Goal: Task Accomplishment & Management: Manage account settings

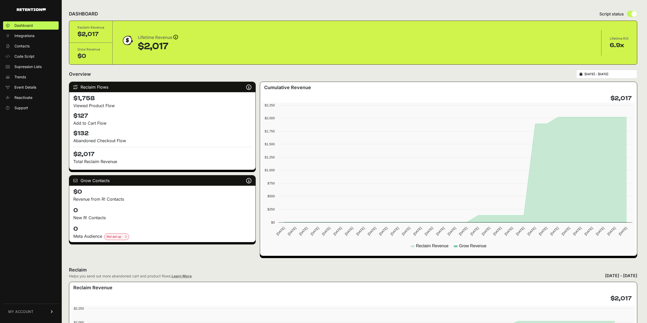
click at [35, 6] on link at bounding box center [23, 8] width 46 height 16
click at [27, 24] on span "Dashboard" at bounding box center [23, 25] width 19 height 5
click at [19, 107] on span "Support" at bounding box center [21, 107] width 14 height 5
click at [23, 35] on span "Integrations" at bounding box center [24, 35] width 20 height 5
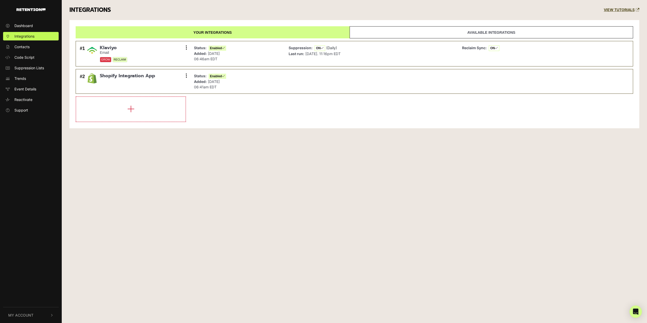
click at [28, 9] on img "button" at bounding box center [30, 9] width 29 height 3
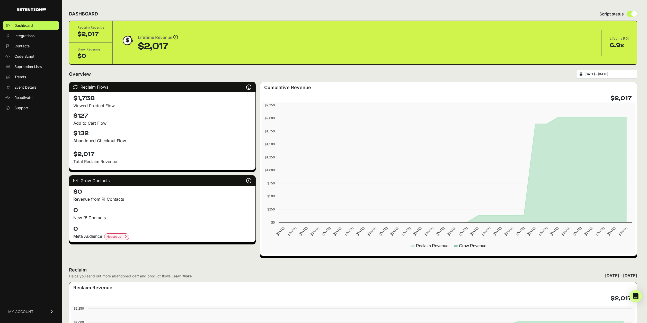
click at [618, 42] on div "6.9x" at bounding box center [619, 45] width 19 height 8
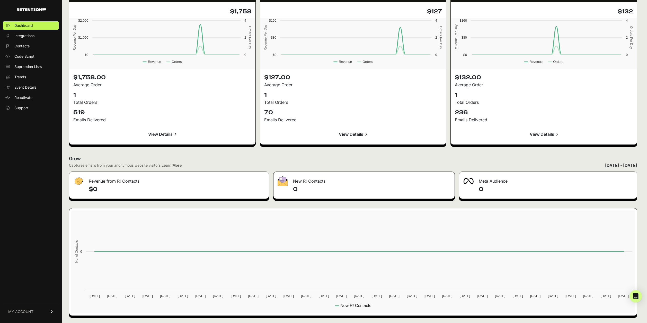
scroll to position [477, 0]
click at [30, 35] on span "Integrations" at bounding box center [24, 35] width 20 height 5
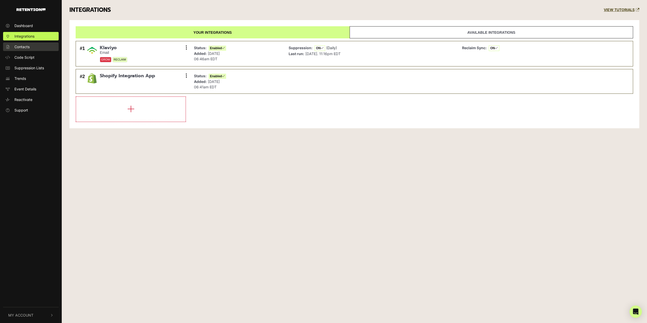
click at [25, 43] on link "Contacts" at bounding box center [31, 46] width 56 height 8
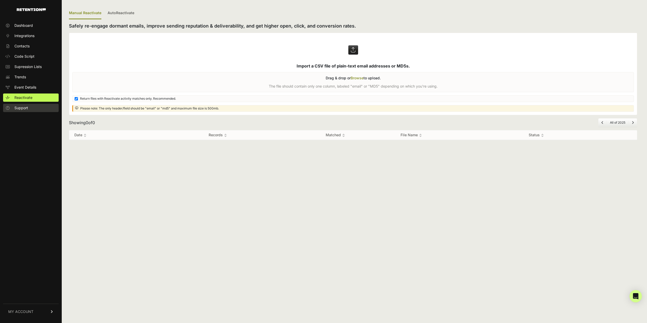
click at [22, 108] on span "Support" at bounding box center [21, 107] width 14 height 5
click at [28, 8] on link at bounding box center [23, 8] width 46 height 16
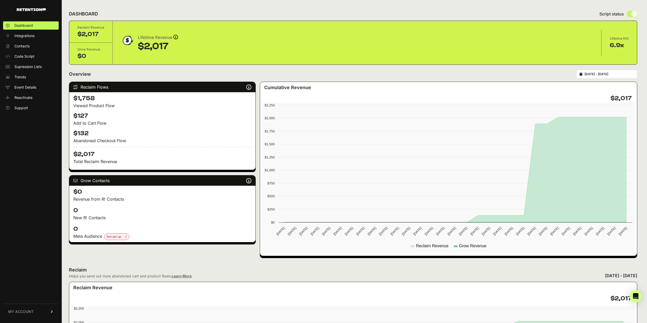
click at [20, 311] on span "MY ACCOUNT" at bounding box center [20, 311] width 25 height 5
click at [17, 294] on span "Billing" at bounding box center [19, 294] width 10 height 5
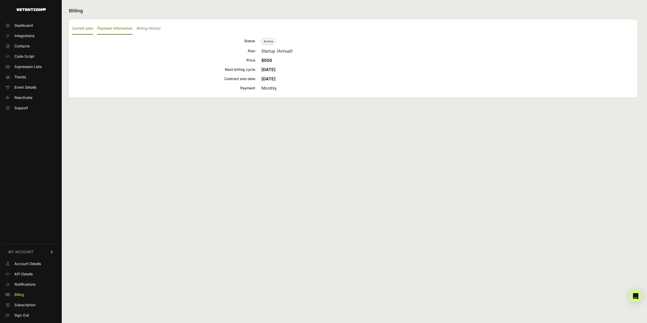
click at [118, 29] on label "Payment Information" at bounding box center [114, 29] width 35 height 12
click at [0, 0] on input "Payment Information" at bounding box center [0, 0] width 0 height 0
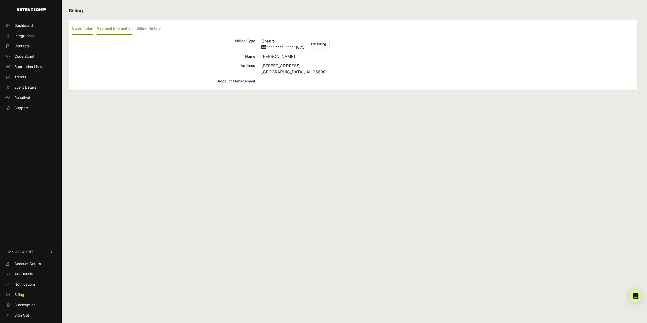
click at [88, 28] on label "Current plan" at bounding box center [82, 29] width 21 height 12
click at [0, 0] on input "Current plan" at bounding box center [0, 0] width 0 height 0
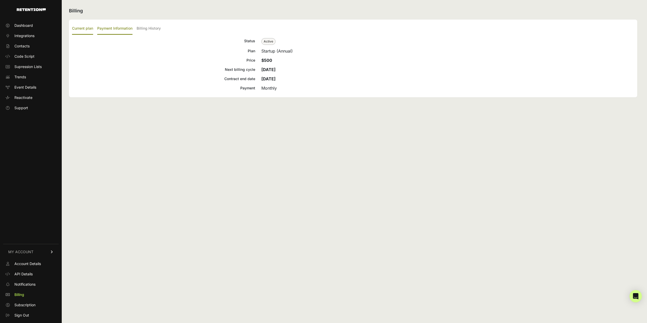
click at [112, 31] on label "Payment Information" at bounding box center [114, 29] width 35 height 12
click at [0, 0] on input "Payment Information" at bounding box center [0, 0] width 0 height 0
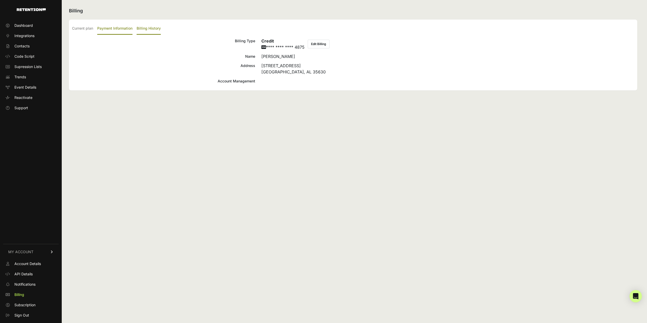
click at [148, 31] on label "Billing History" at bounding box center [149, 29] width 24 height 12
click at [0, 0] on input "Billing History" at bounding box center [0, 0] width 0 height 0
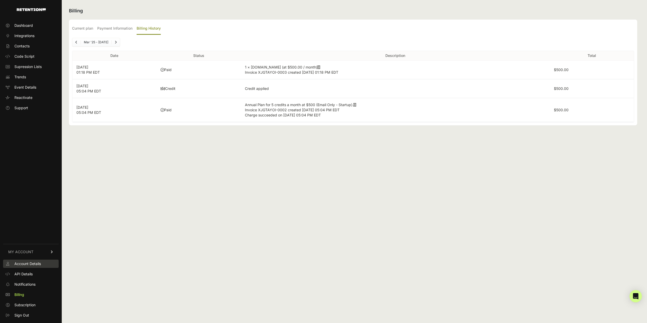
click at [27, 263] on span "Account Details" at bounding box center [27, 263] width 27 height 5
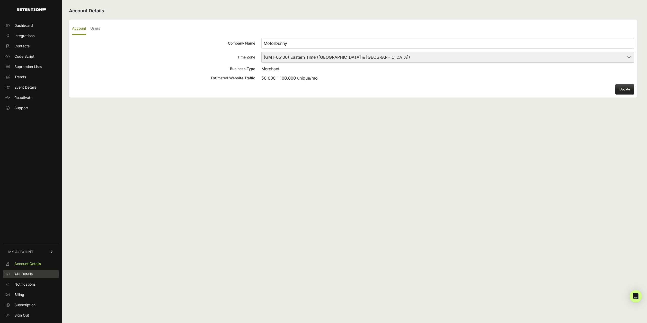
click at [22, 272] on span "API Details" at bounding box center [23, 273] width 18 height 5
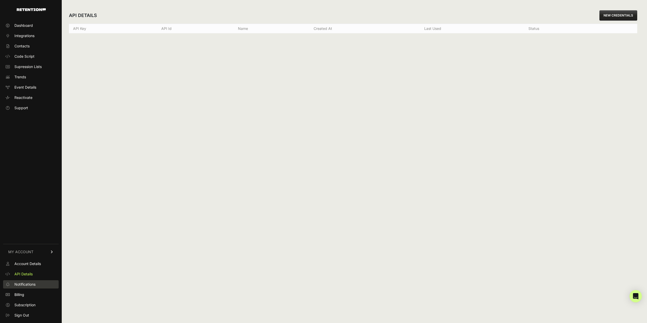
click at [21, 282] on span "Notifications" at bounding box center [24, 284] width 21 height 5
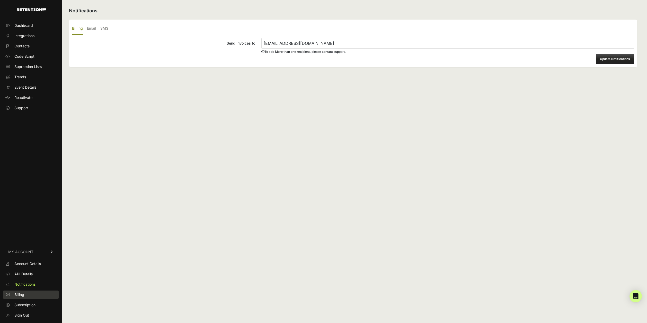
click at [21, 294] on span "Billing" at bounding box center [19, 294] width 10 height 5
